Goal: Use online tool/utility

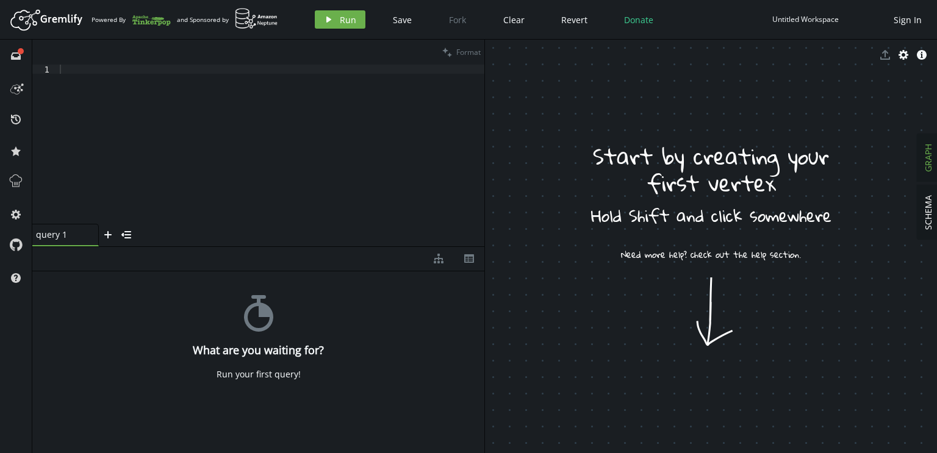
click at [271, 140] on div at bounding box center [270, 153] width 427 height 177
click at [176, 293] on div "stopwatch What are you waiting for? Run your first query!" at bounding box center [258, 359] width 452 height 176
click at [218, 101] on div at bounding box center [270, 153] width 427 height 177
click at [20, 91] on icon at bounding box center [14, 90] width 9 height 10
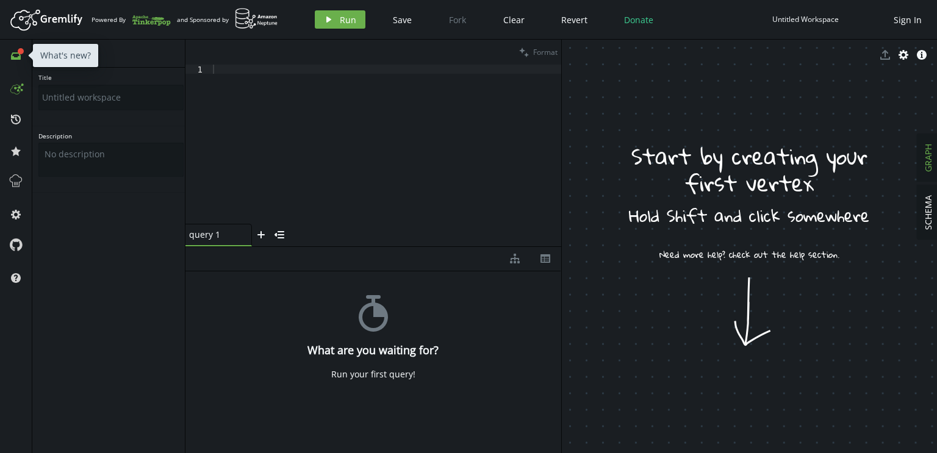
click at [21, 54] on icon at bounding box center [21, 51] width 6 height 6
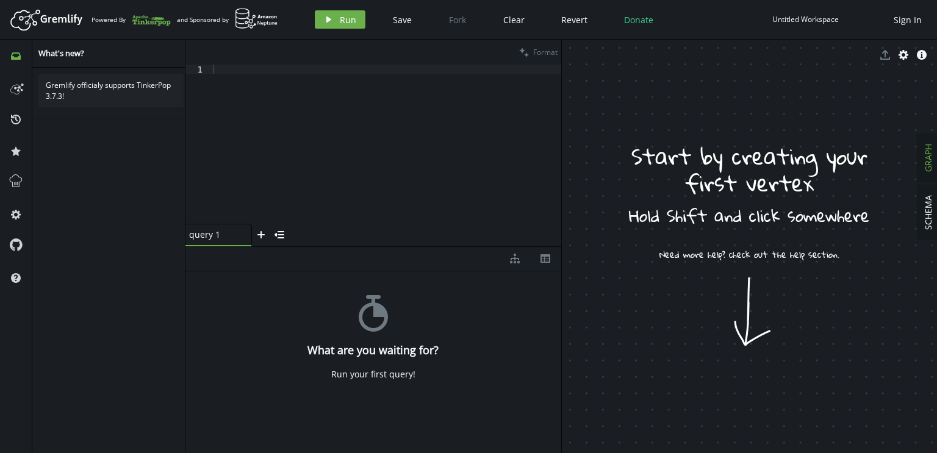
drag, startPoint x: 722, startPoint y: 355, endPoint x: 739, endPoint y: 212, distance: 143.8
click at [933, 211] on span "SCHEMA" at bounding box center [928, 212] width 12 height 35
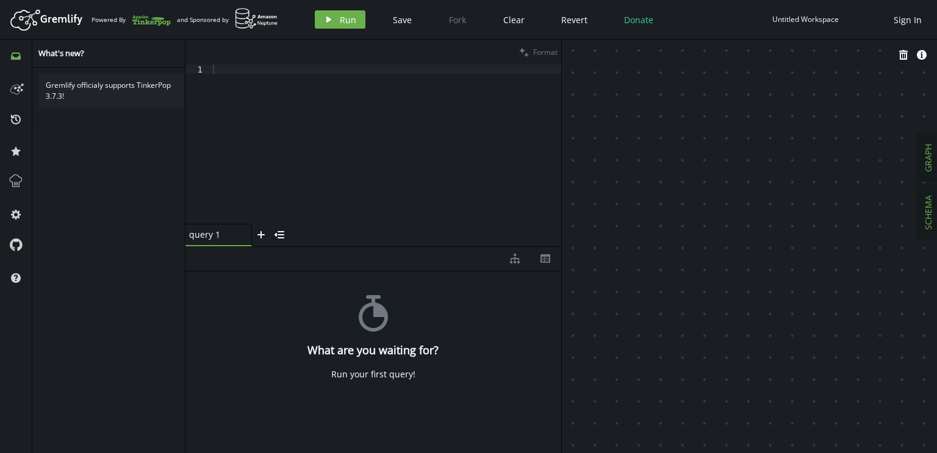
click at [935, 155] on button "GRAPH" at bounding box center [927, 158] width 21 height 48
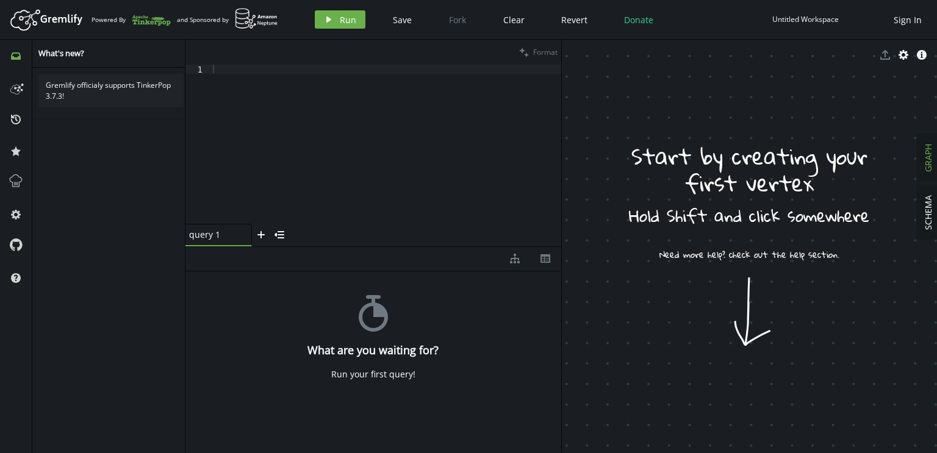
drag, startPoint x: 709, startPoint y: 238, endPoint x: 723, endPoint y: 323, distance: 85.9
click at [16, 182] on icon at bounding box center [16, 181] width 16 height 16
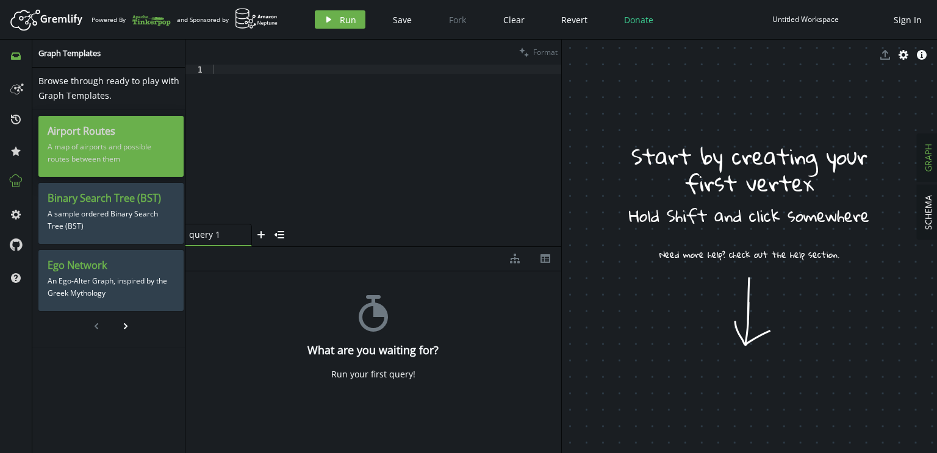
click at [124, 138] on p "A map of airports and possible routes between them" at bounding box center [111, 153] width 127 height 30
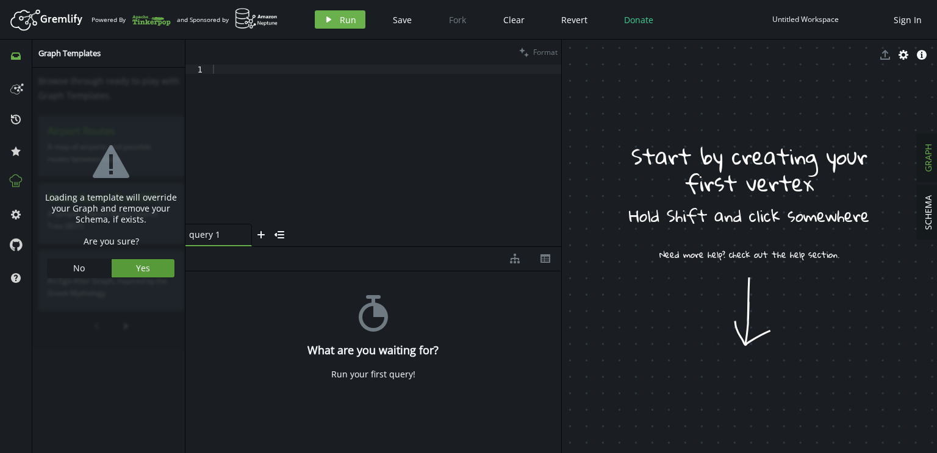
click at [138, 267] on span "Yes" at bounding box center [143, 268] width 14 height 12
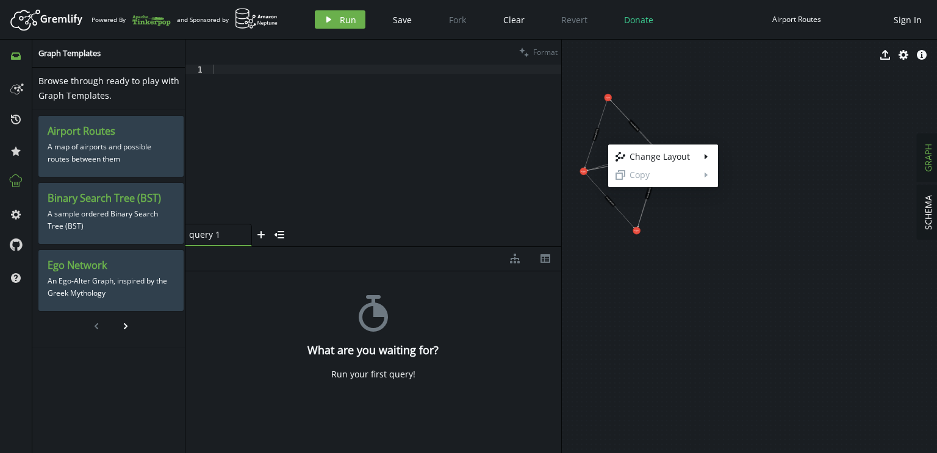
drag, startPoint x: 608, startPoint y: 145, endPoint x: 781, endPoint y: 234, distance: 195.0
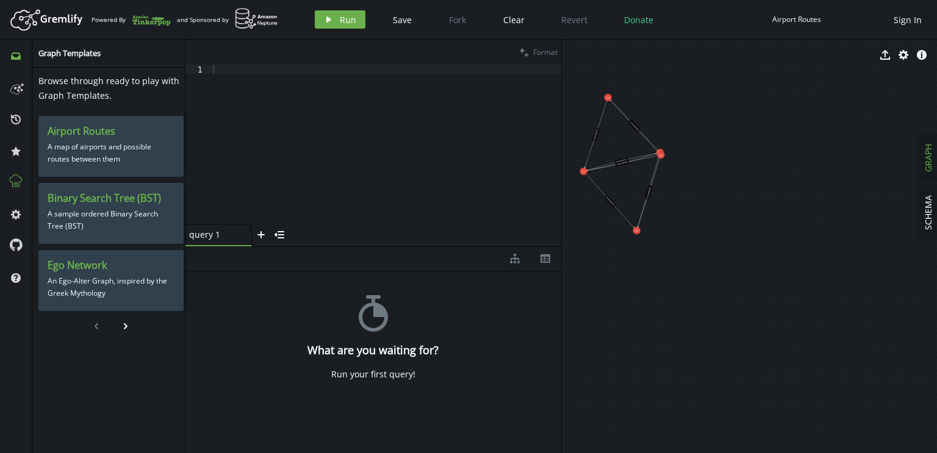
click at [700, 224] on body "Artboard Created with Sketch. Powered By and Sponsored by play Run Save Fork Cl…" at bounding box center [468, 226] width 937 height 453
drag, startPoint x: 618, startPoint y: 185, endPoint x: 704, endPoint y: 259, distance: 113.3
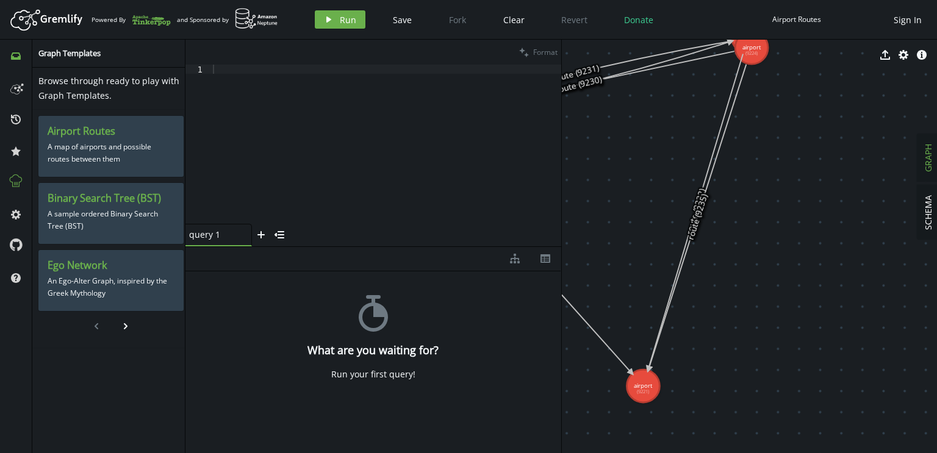
click at [756, 48] on div "export cog info-sign" at bounding box center [750, 55] width 376 height 30
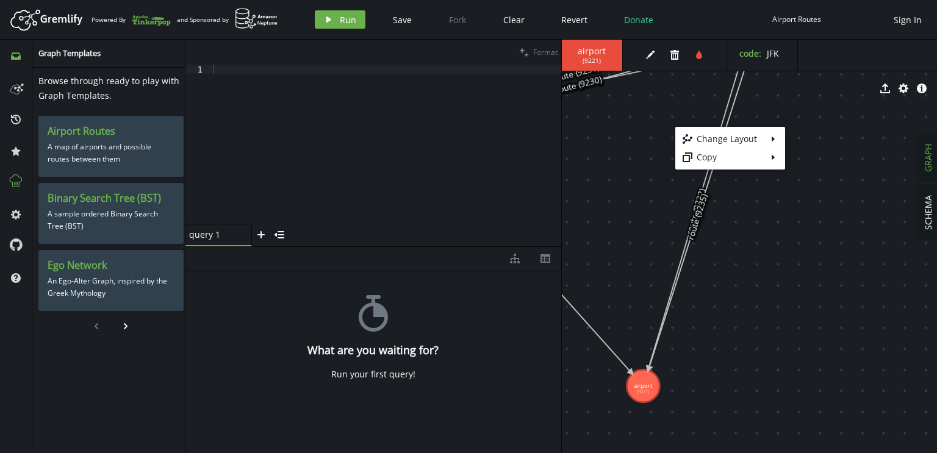
drag, startPoint x: 675, startPoint y: 127, endPoint x: 672, endPoint y: 262, distance: 134.8
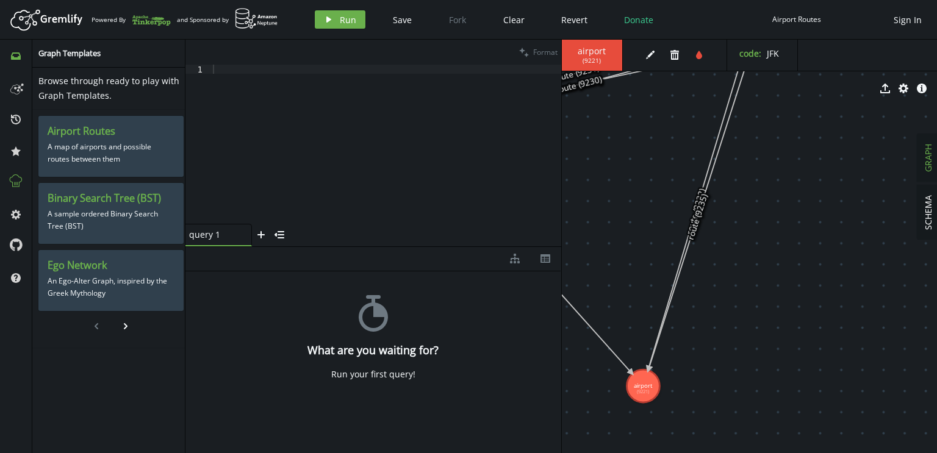
drag, startPoint x: 650, startPoint y: 211, endPoint x: 715, endPoint y: 295, distance: 106.5
